Goal: Task Accomplishment & Management: Complete application form

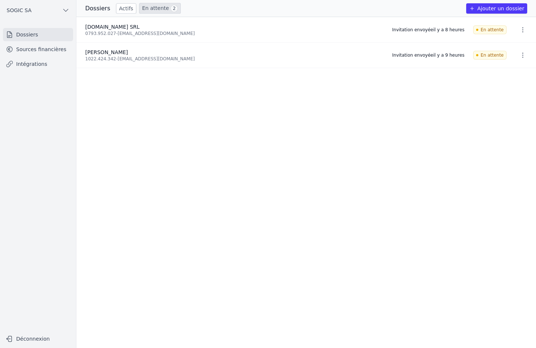
click at [520, 29] on icon "button" at bounding box center [523, 29] width 7 height 7
click at [510, 61] on button "Supprimer" at bounding box center [509, 60] width 46 height 15
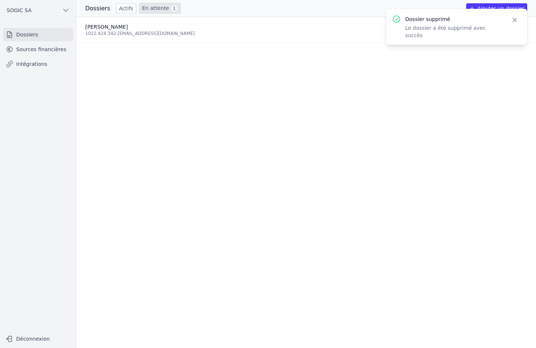
click at [516, 19] on icon "button" at bounding box center [515, 20] width 4 height 4
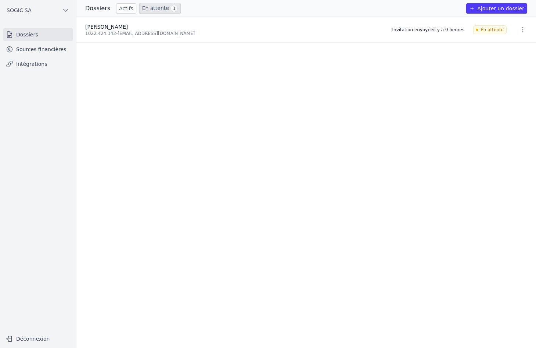
click at [496, 7] on button "Ajouter un dossier" at bounding box center [497, 8] width 61 height 10
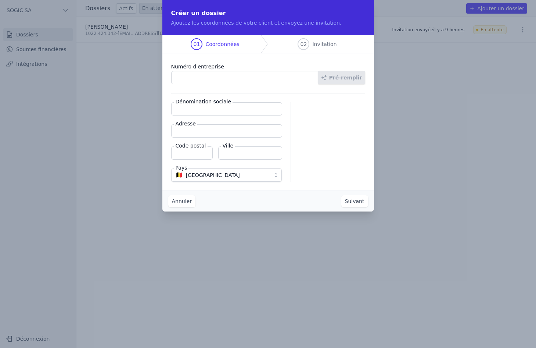
click at [203, 79] on input "Numéro d'entreprise" at bounding box center [244, 77] width 147 height 13
paste input "0793.952.027"
type input "0793.952.027"
click at [209, 112] on input "Dénomination sociale" at bounding box center [226, 108] width 111 height 13
click at [347, 77] on button "Pré-remplir" at bounding box center [341, 77] width 47 height 13
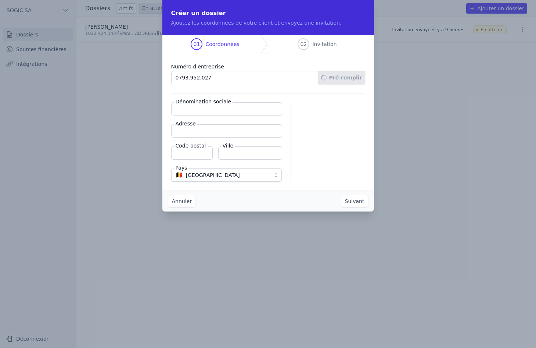
type input "[DOMAIN_NAME] SRL"
type input "[GEOGRAPHIC_DATA] 18/001"
type input "4357"
type input "Donceel"
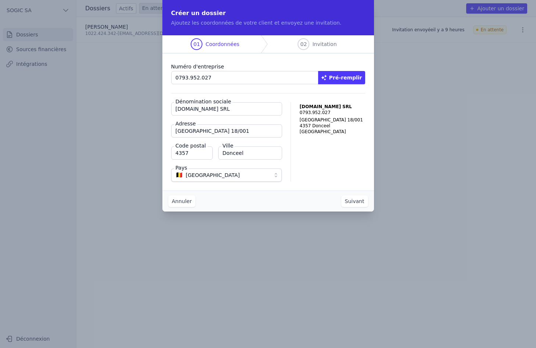
click at [362, 202] on button "Suivant" at bounding box center [355, 201] width 27 height 12
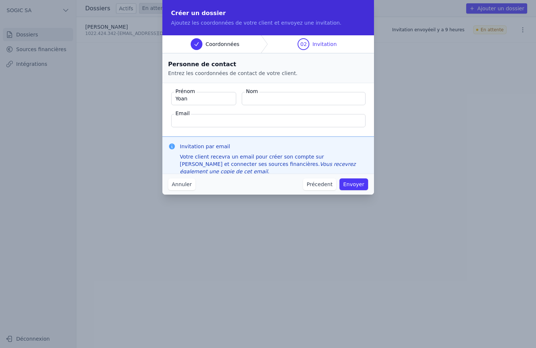
type input "Yoan"
type input "[PERSON_NAME]"
click at [235, 121] on input "Email" at bounding box center [268, 120] width 195 height 13
paste input "[EMAIL_ADDRESS][DOMAIN_NAME]"
type input "[EMAIL_ADDRESS][DOMAIN_NAME]"
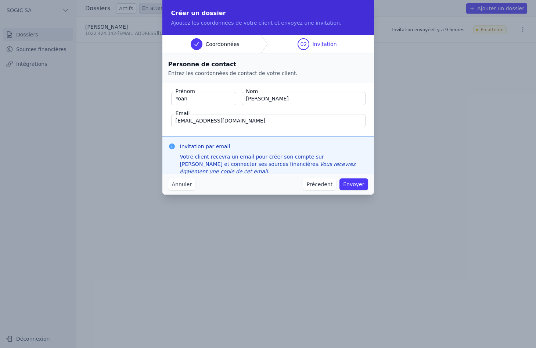
click at [333, 86] on fieldset "Prénom [GEOGRAPHIC_DATA] Nom GERARDY Email [EMAIL_ADDRESS][DOMAIN_NAME]" at bounding box center [269, 109] width 212 height 53
click at [328, 187] on button "Précedent" at bounding box center [319, 184] width 33 height 12
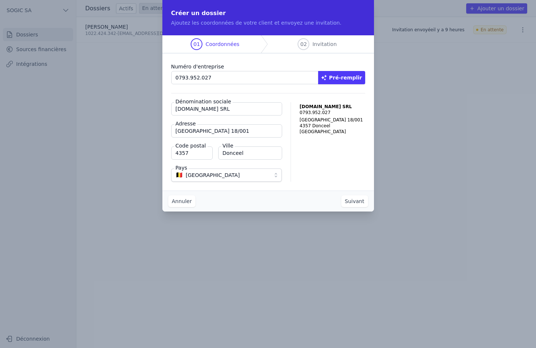
click at [361, 201] on button "Suivant" at bounding box center [355, 201] width 27 height 12
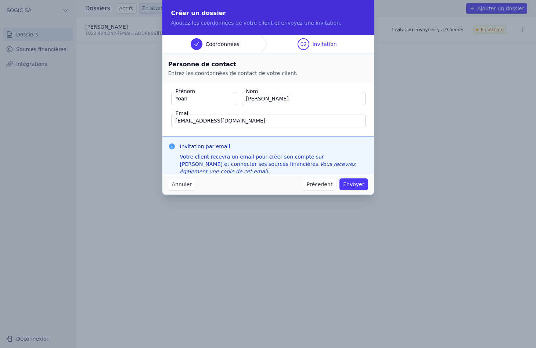
click at [358, 183] on button "Envoyer" at bounding box center [354, 184] width 28 height 12
